Goal: Check status: Check status

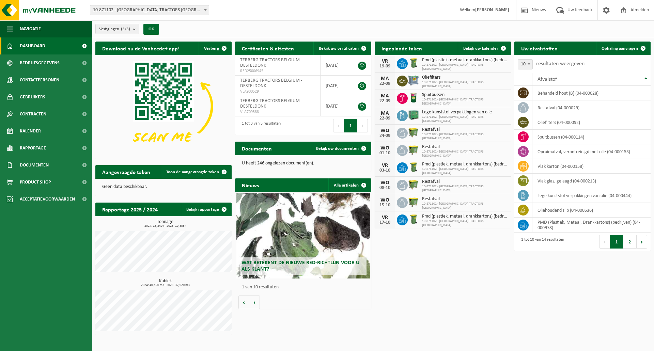
click at [426, 283] on div "Download nu de Vanheede+ app! Verberg Certificaten & attesten Bekijk uw certifi…" at bounding box center [373, 188] width 559 height 300
click at [44, 135] on link "Kalender" at bounding box center [46, 131] width 92 height 17
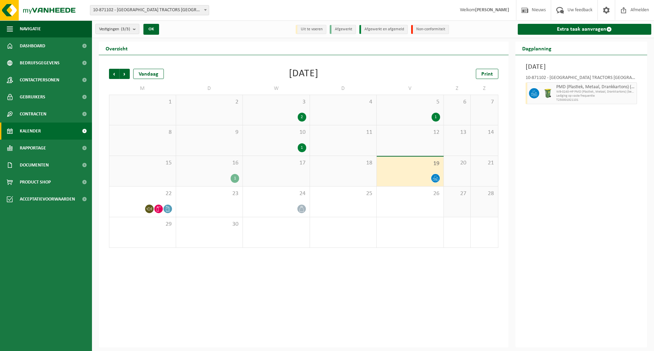
click at [433, 176] on icon at bounding box center [436, 178] width 6 height 6
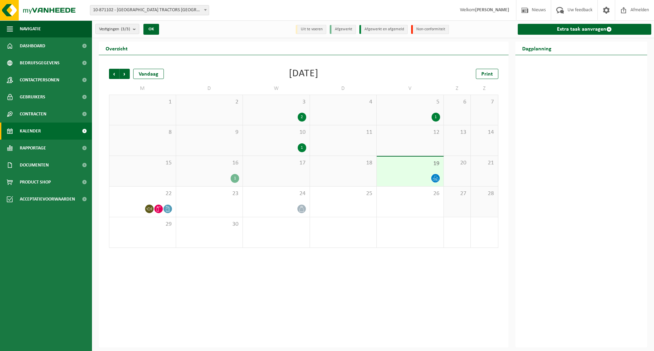
click at [421, 168] on div "19" at bounding box center [410, 172] width 67 height 30
click at [421, 167] on div "19" at bounding box center [410, 172] width 67 height 30
